Goal: Check status: Check status

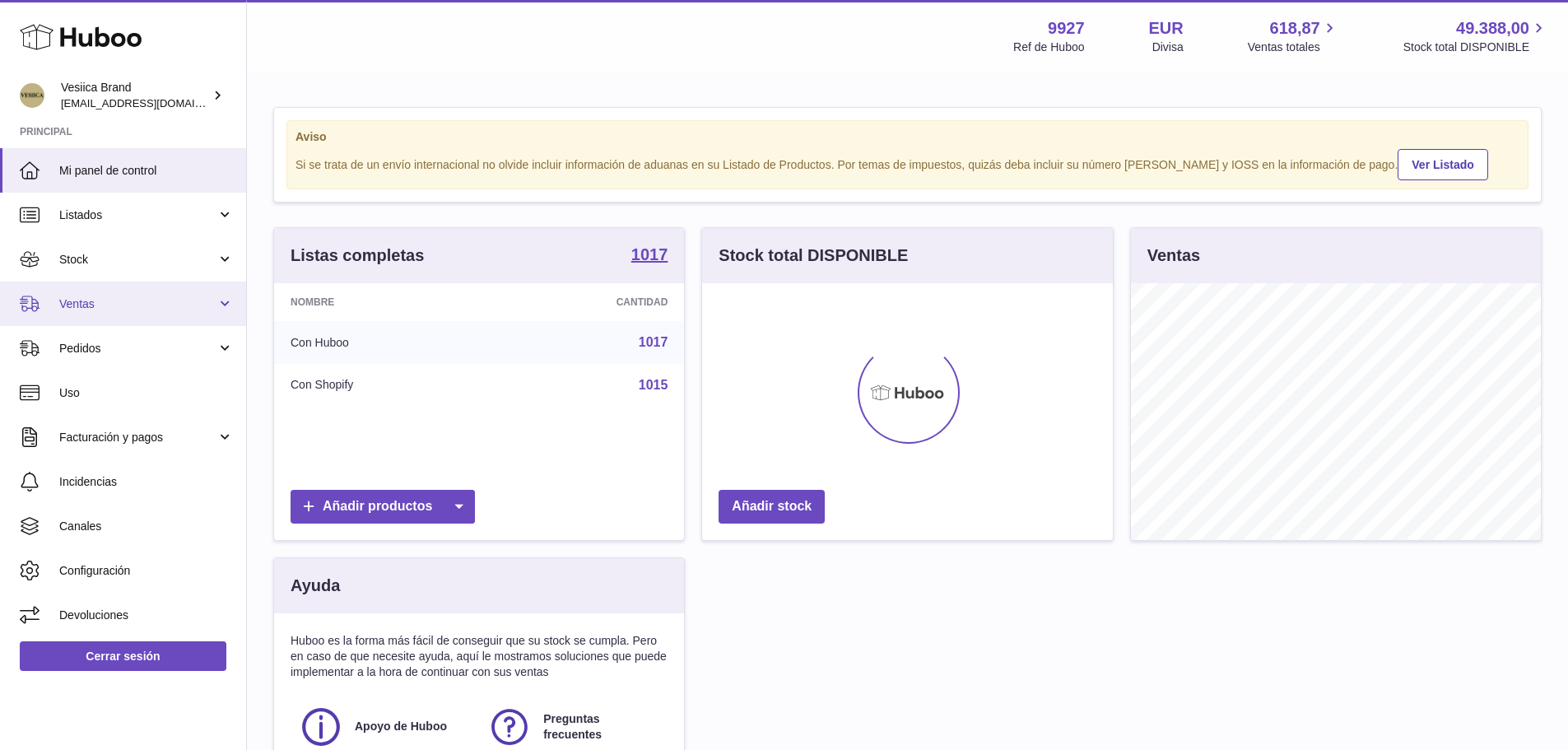
scroll to position [257, 411]
click at [132, 311] on span "Ventas" at bounding box center [138, 304] width 157 height 16
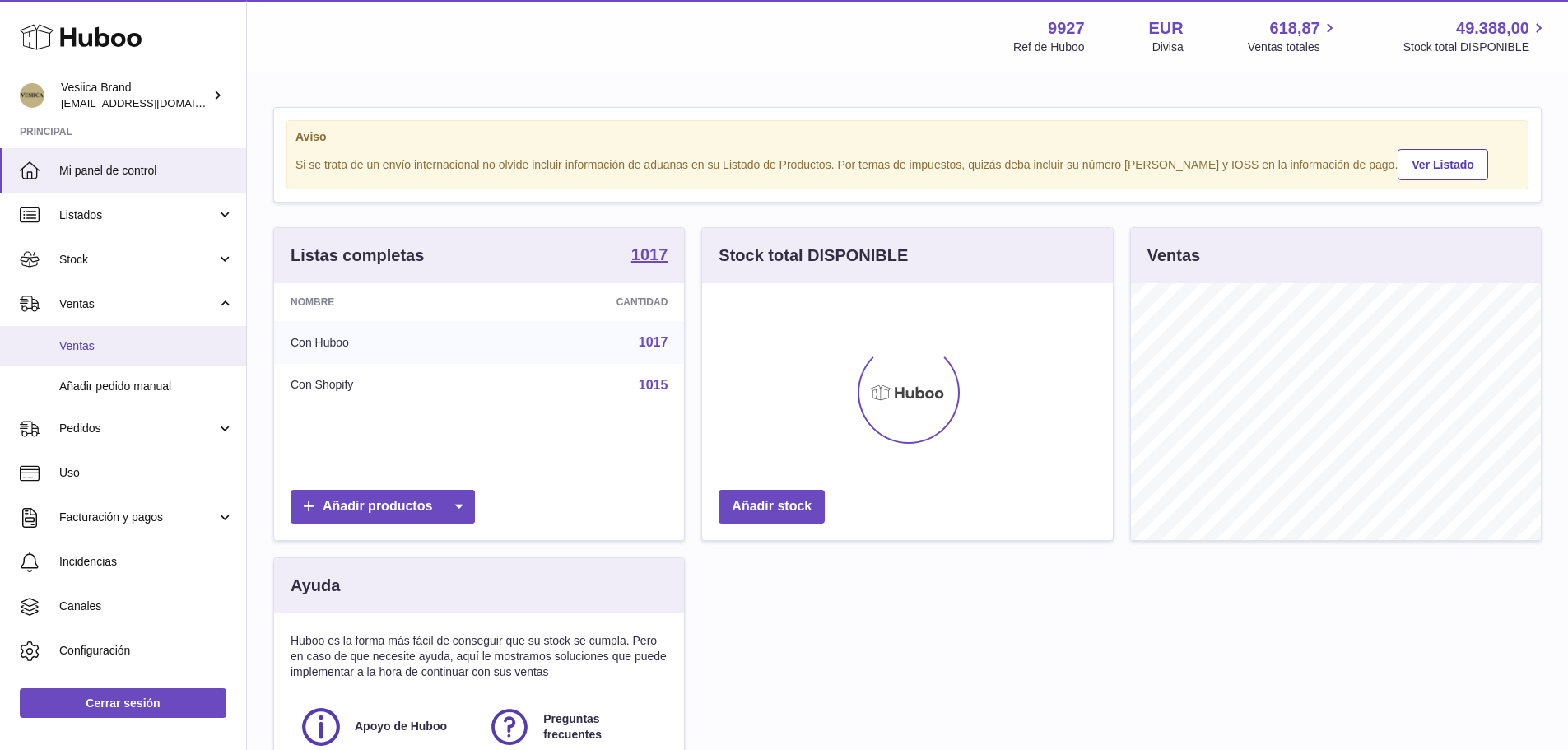
click at [131, 337] on link "Ventas" at bounding box center [123, 346] width 246 height 40
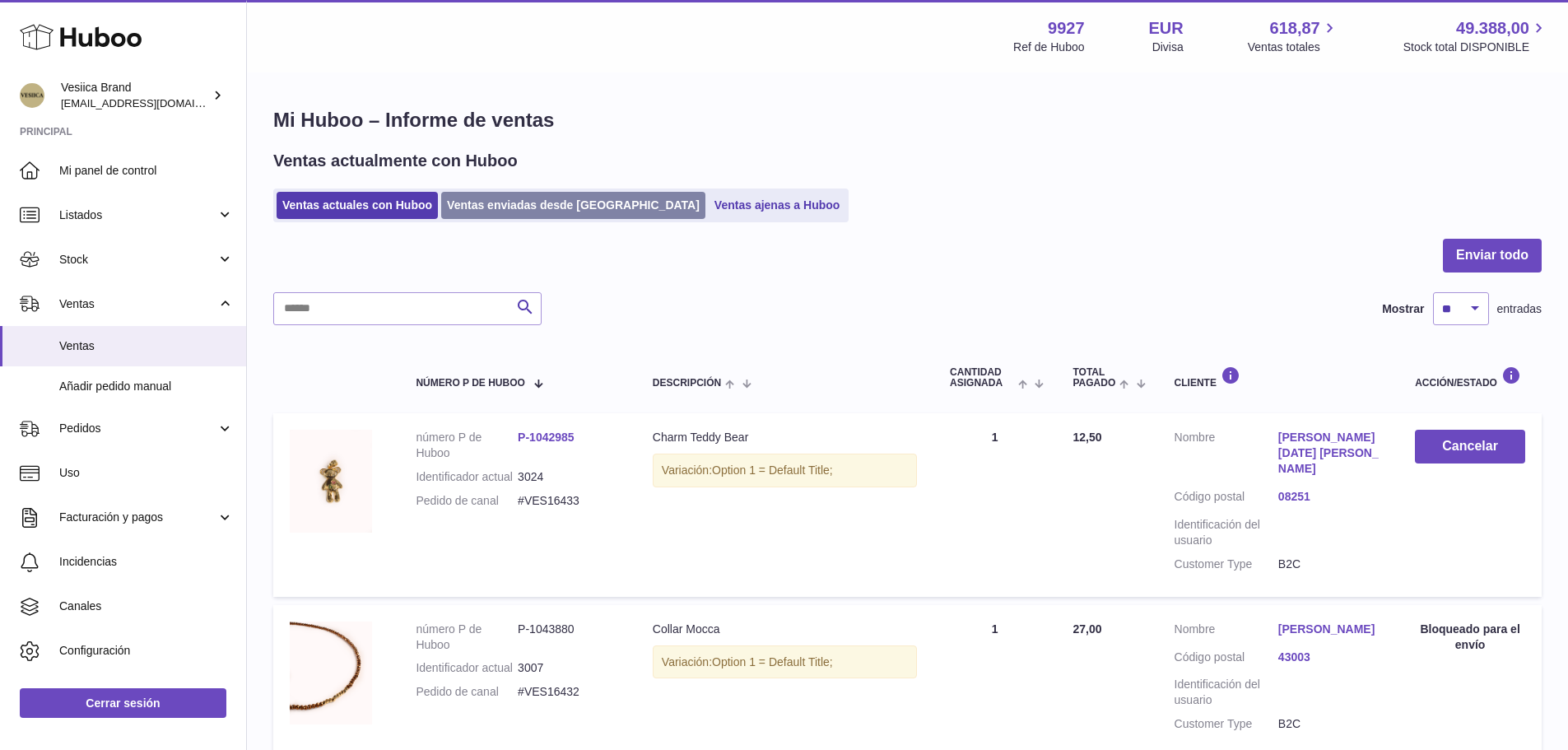
click at [530, 205] on link "Ventas enviadas desde [GEOGRAPHIC_DATA]" at bounding box center [574, 205] width 264 height 27
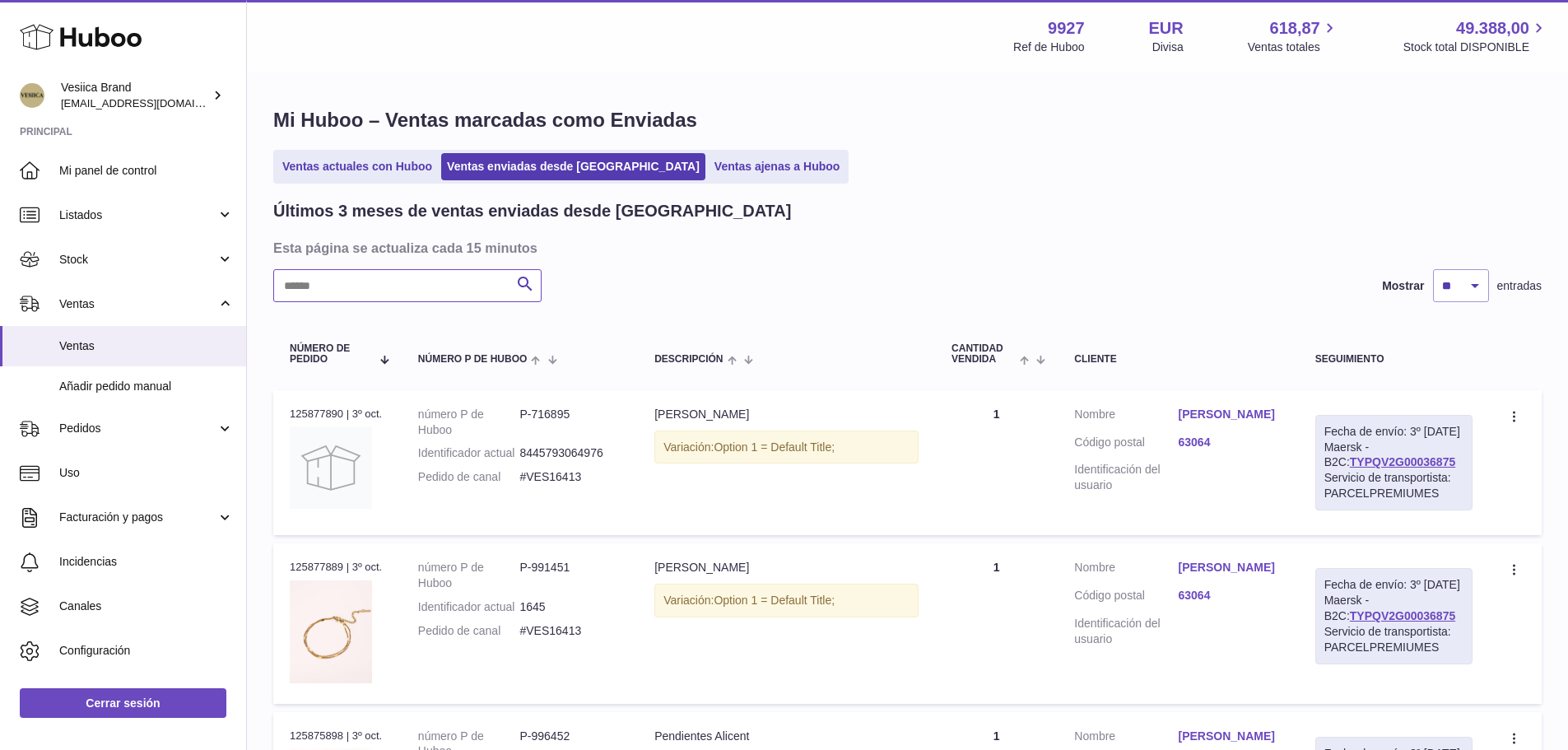
click at [417, 295] on input "text" at bounding box center [407, 285] width 268 height 33
paste input "**********"
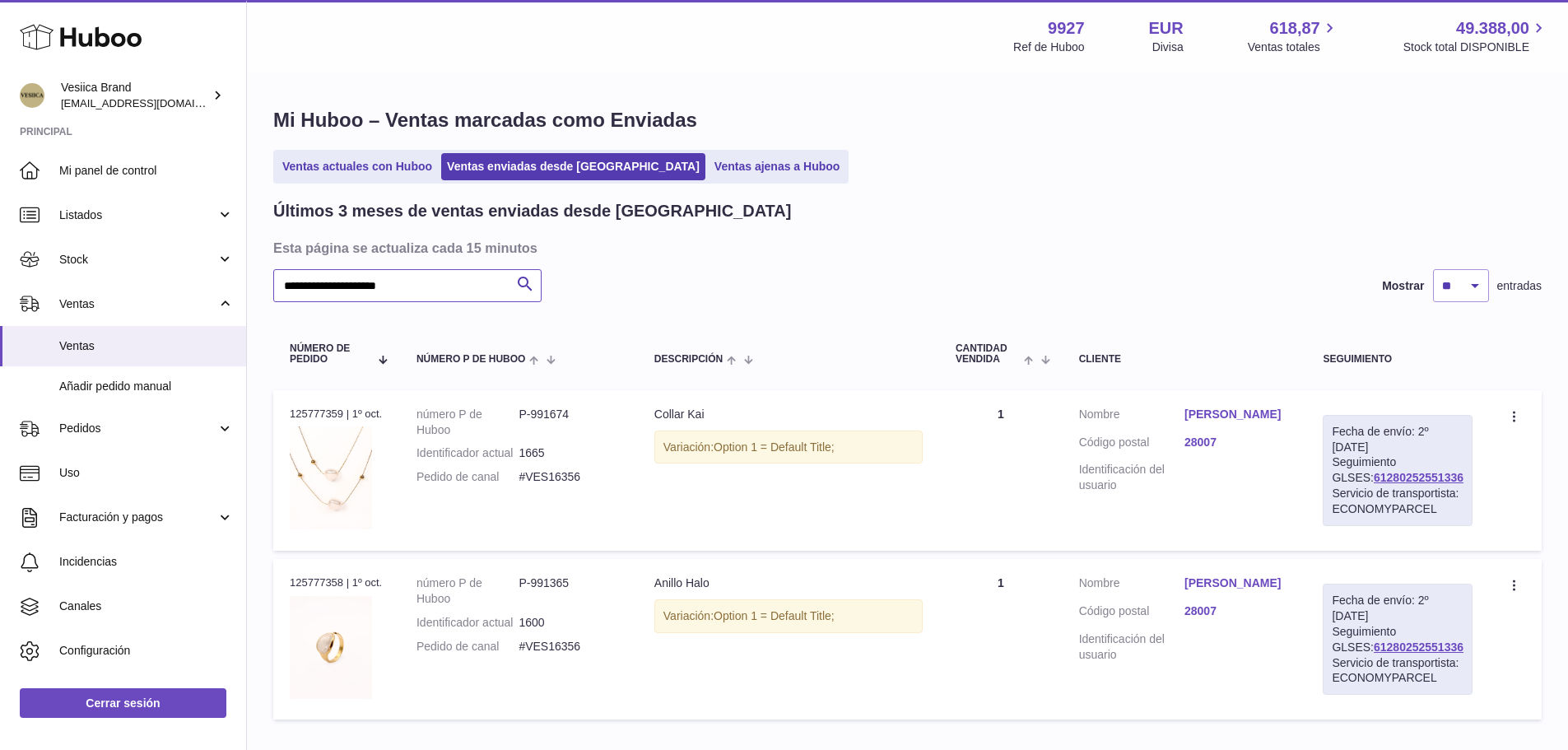
type input "**********"
click at [1215, 422] on link "[PERSON_NAME]" at bounding box center [1237, 414] width 106 height 16
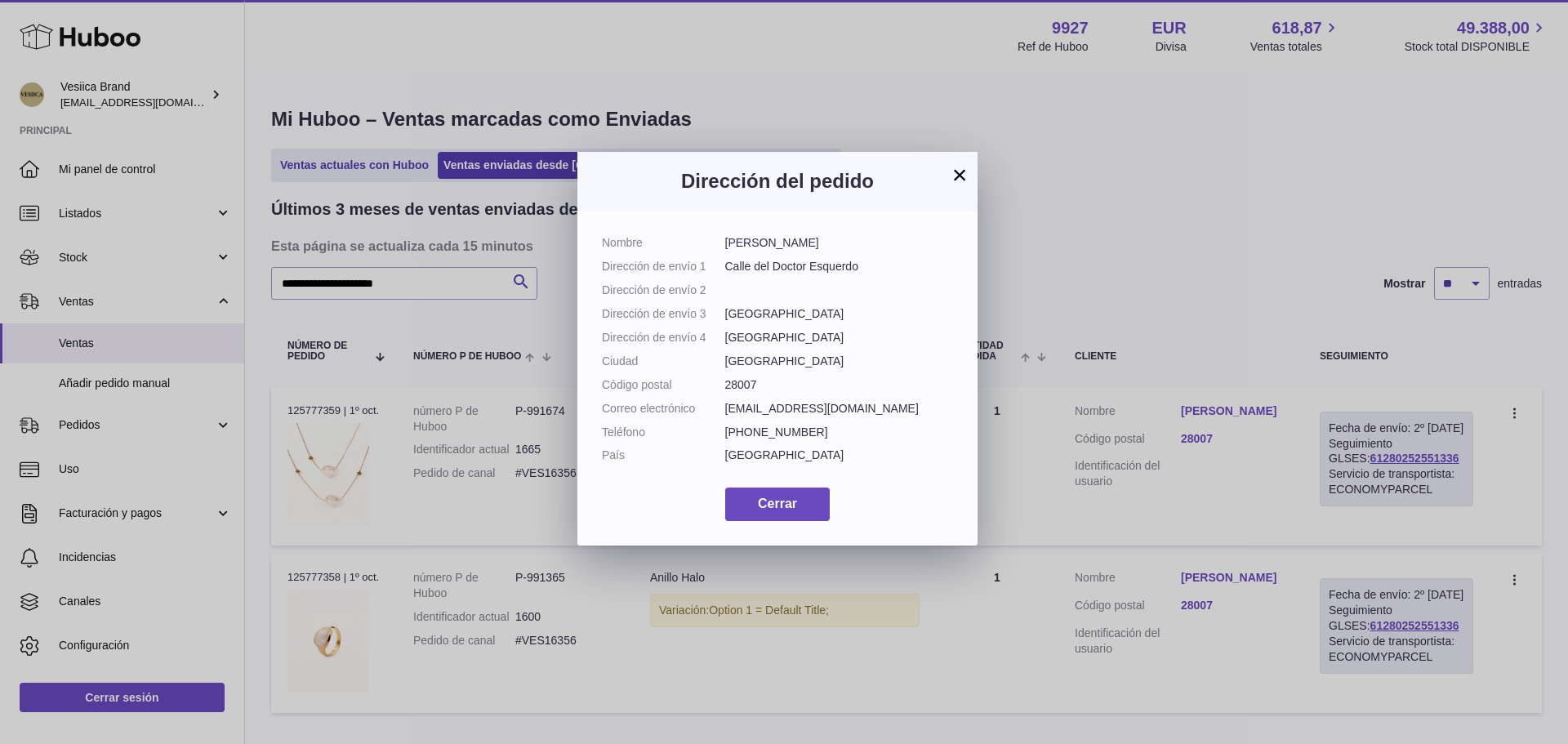
click at [957, 172] on button "×" at bounding box center [960, 174] width 20 height 20
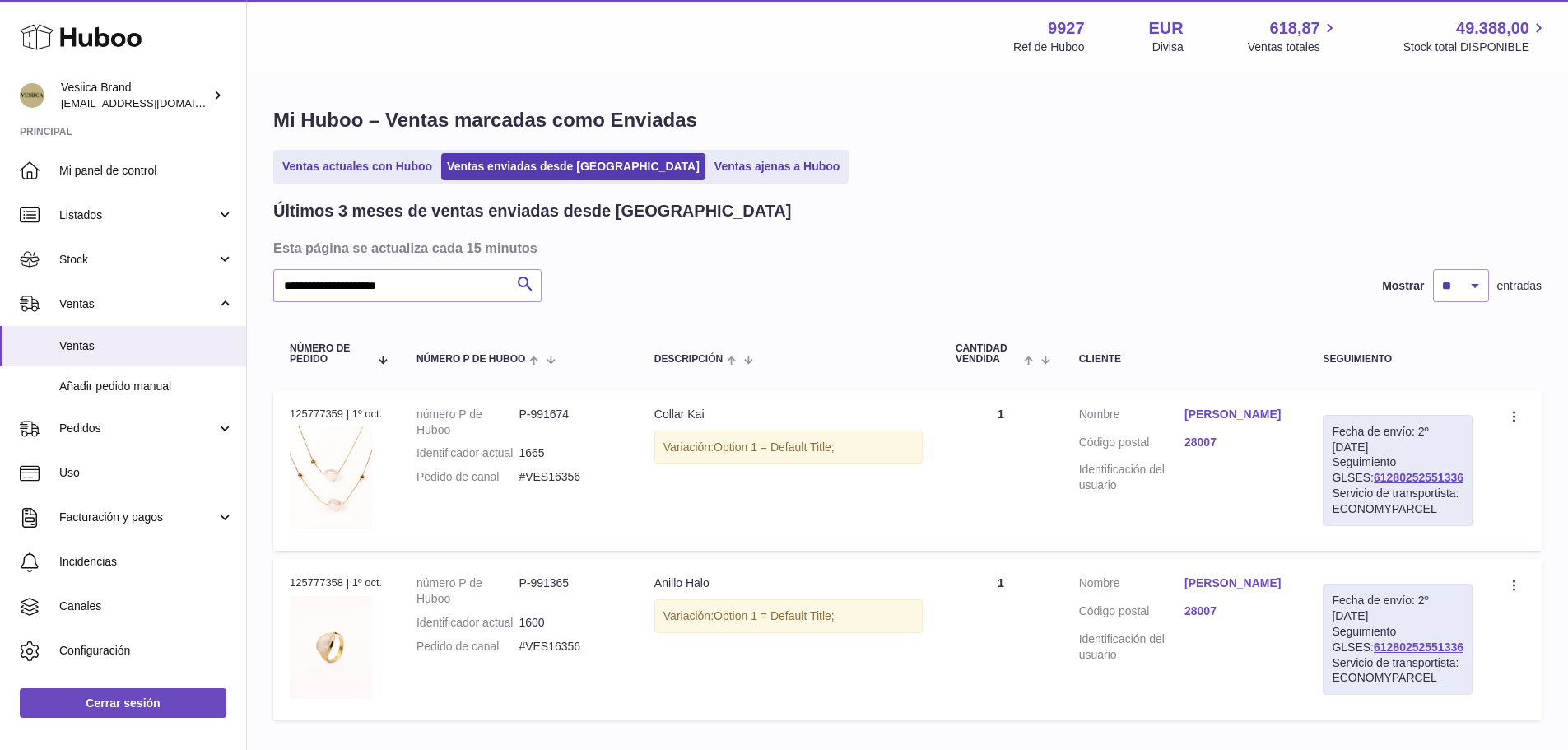
drag, startPoint x: 1446, startPoint y: 483, endPoint x: 1331, endPoint y: 482, distance: 115.0
click at [1331, 482] on div "Fecha de envío: 2º [DATE] Seguimiento GLSES: 61280252551336 Servicio de transpo…" at bounding box center [1398, 470] width 150 height 111
copy link "61280252551336"
drag, startPoint x: 588, startPoint y: 498, endPoint x: 522, endPoint y: 496, distance: 66.0
click at [522, 484] on dd "#VES16356" at bounding box center [569, 476] width 102 height 16
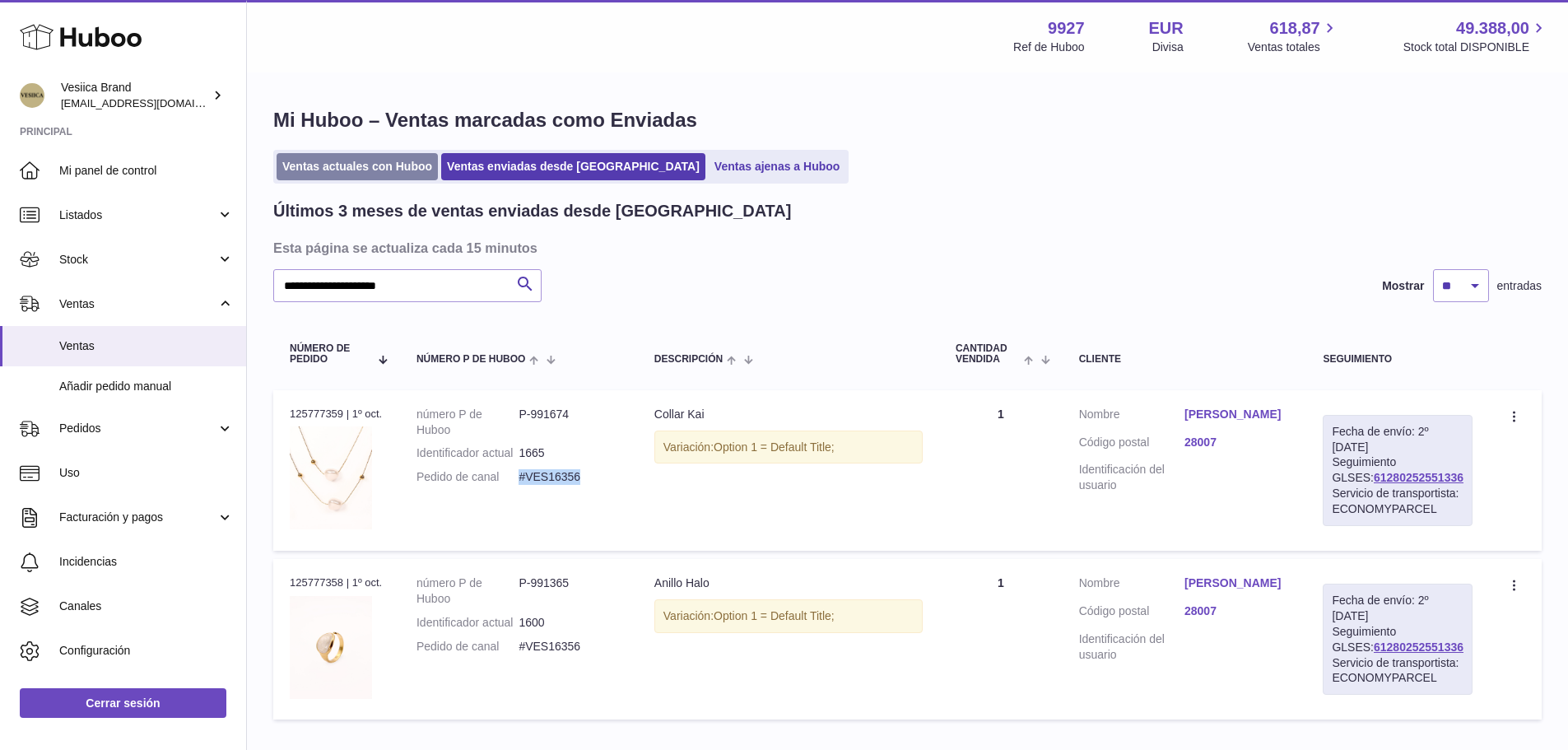
copy dd "#VES16356"
click at [1216, 417] on link "[PERSON_NAME]" at bounding box center [1237, 414] width 106 height 16
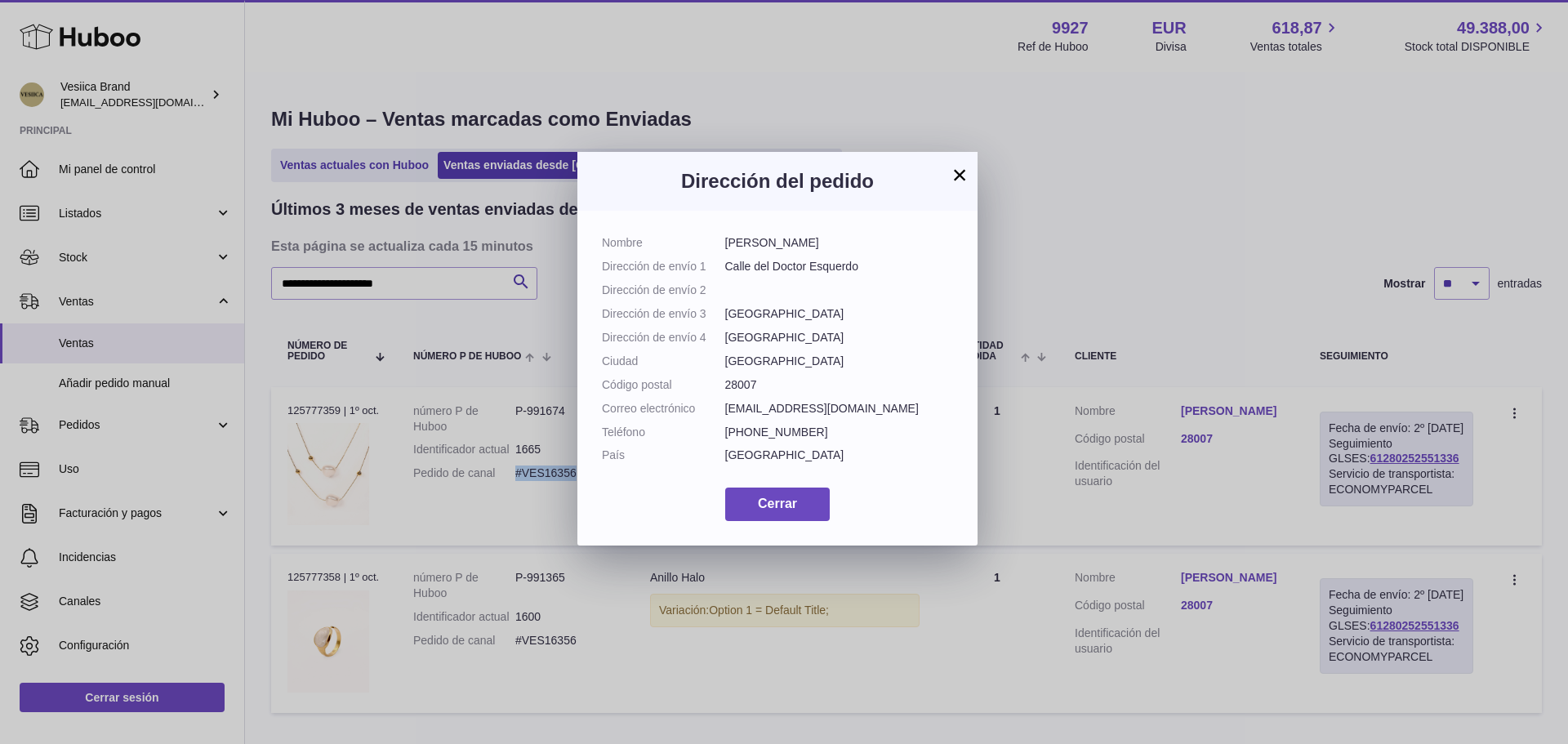
drag, startPoint x: 870, startPoint y: 245, endPoint x: 726, endPoint y: 246, distance: 144.0
click at [726, 246] on dd "[PERSON_NAME]" at bounding box center [839, 242] width 228 height 16
copy dd "[PERSON_NAME]"
